Goal: Task Accomplishment & Management: Manage account settings

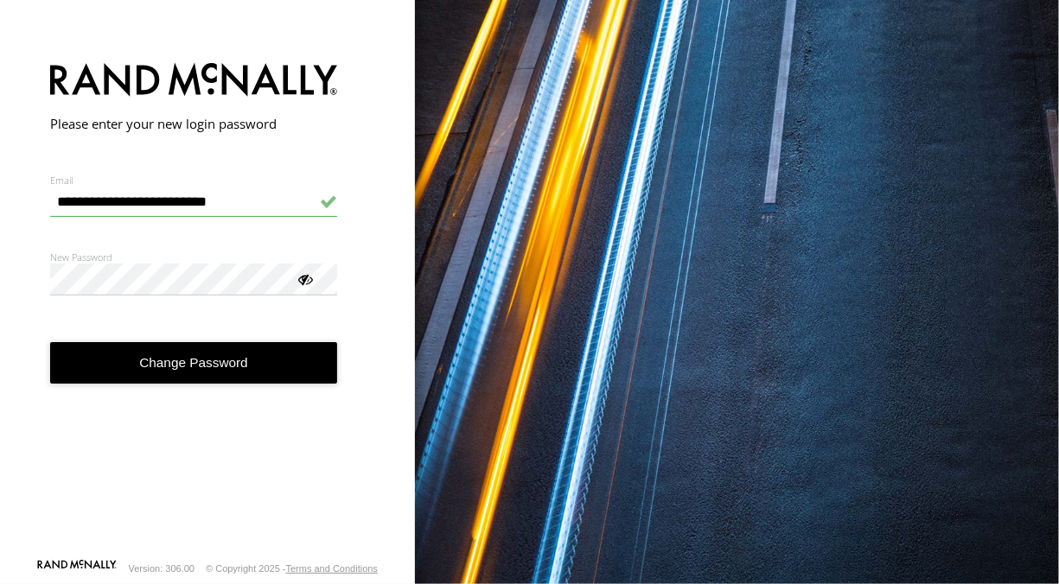
click at [177, 365] on button "Change Password" at bounding box center [194, 363] width 288 height 42
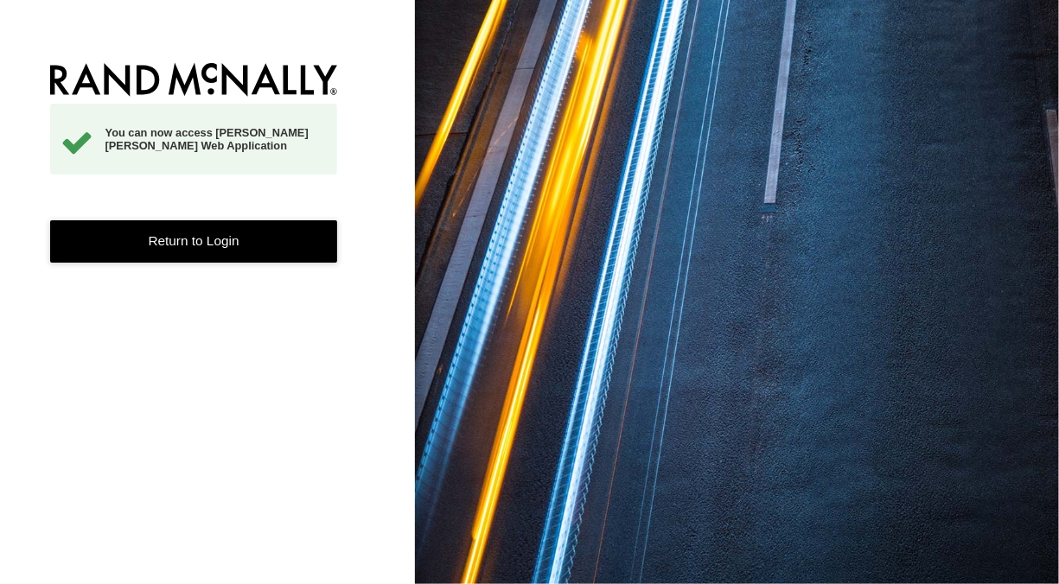
click at [194, 239] on link "Return to Login" at bounding box center [194, 241] width 288 height 42
